Goal: Find specific page/section: Find specific page/section

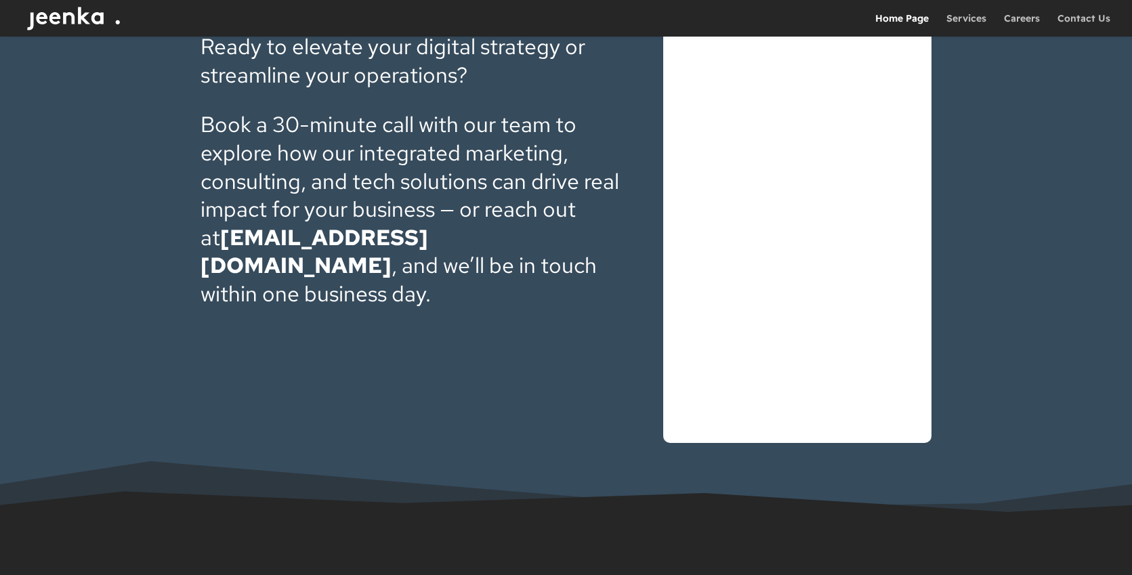
scroll to position [4351, 0]
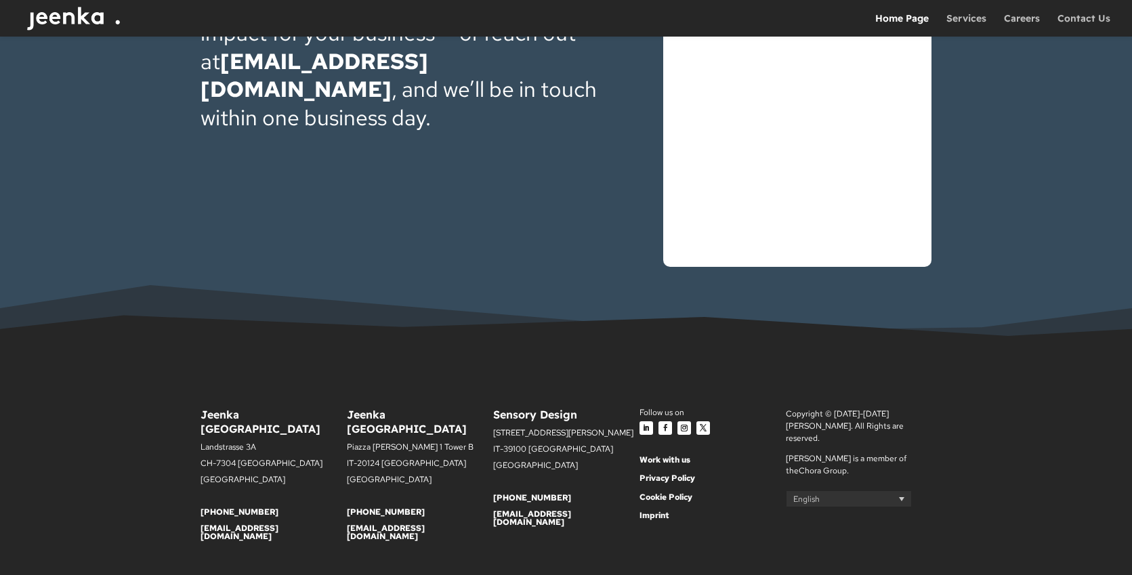
click at [646, 510] on link "Imprint" at bounding box center [655, 515] width 30 height 11
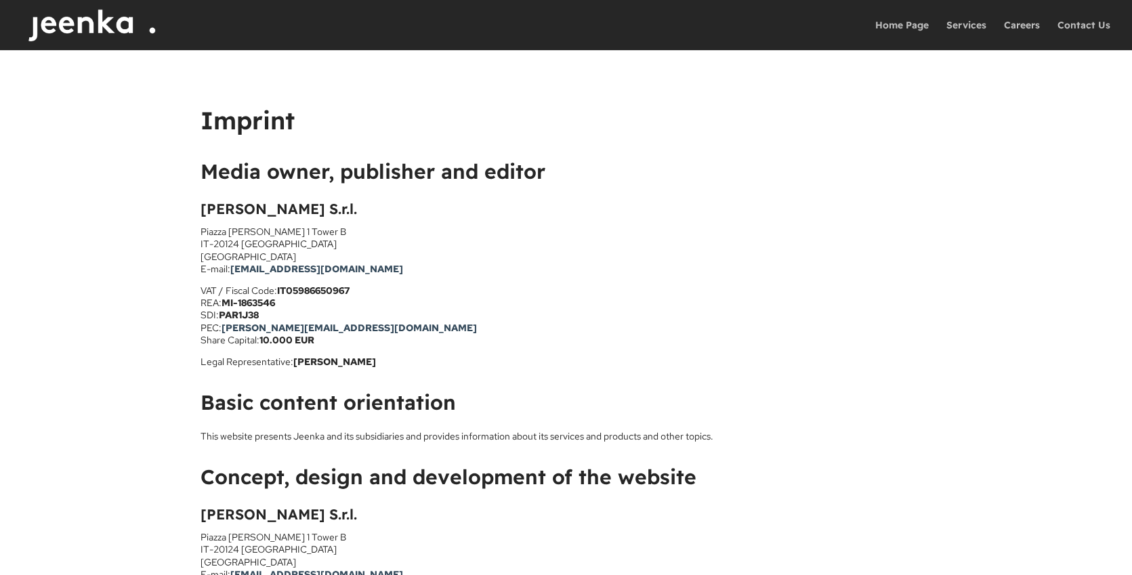
drag, startPoint x: 107, startPoint y: 131, endPoint x: 116, endPoint y: 101, distance: 31.7
click at [107, 131] on div "Imprint Media owner, publisher and editor Jeenka S.r.l. Piazza Gae Aulenti 1 To…" at bounding box center [566, 349] width 1132 height 598
drag, startPoint x: 342, startPoint y: 333, endPoint x: 341, endPoint y: 325, distance: 8.2
click at [342, 333] on p "VAT / Fiscal Code: IT05986650967 REA: MI-1863546 SDI: PAR1J38 PEC: jeenka@pec.i…" at bounding box center [567, 320] width 732 height 71
